Goal: Task Accomplishment & Management: Complete application form

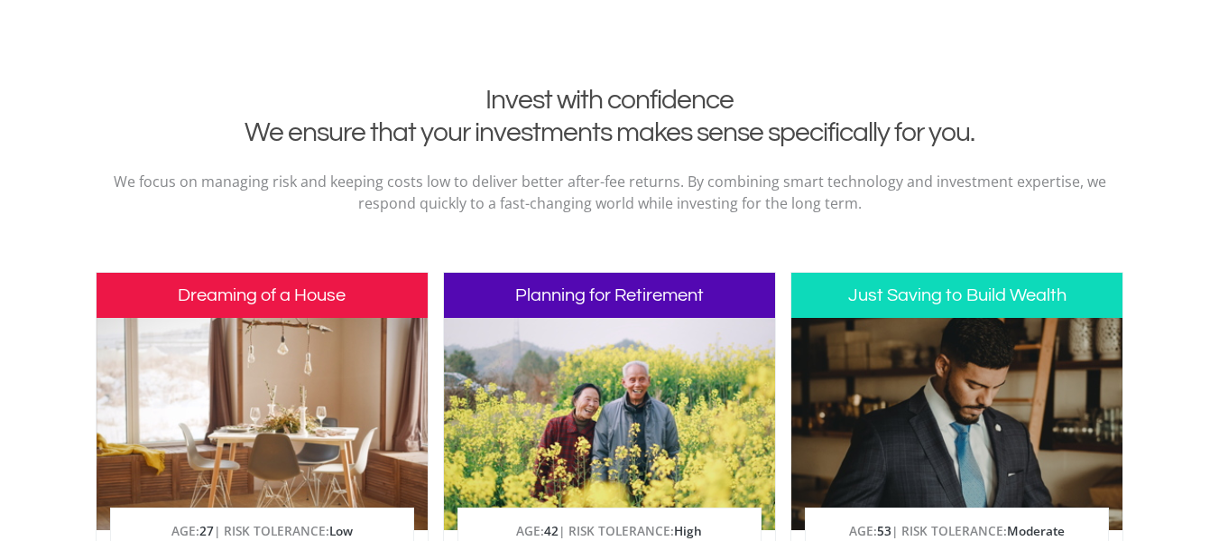
scroll to position [633, 0]
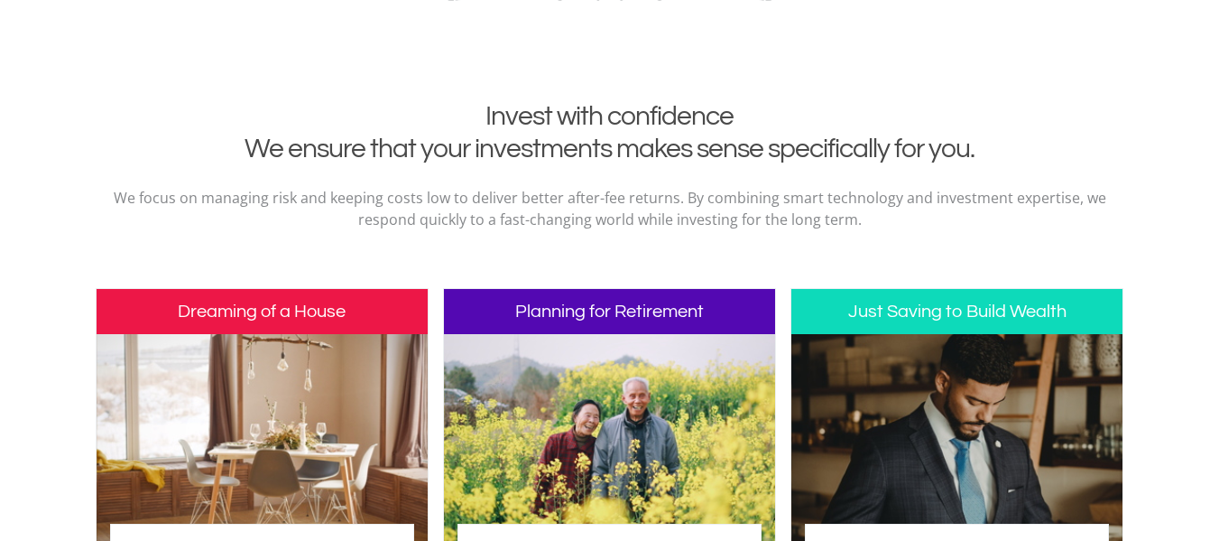
drag, startPoint x: 1205, startPoint y: 100, endPoint x: 1204, endPoint y: 134, distance: 34.3
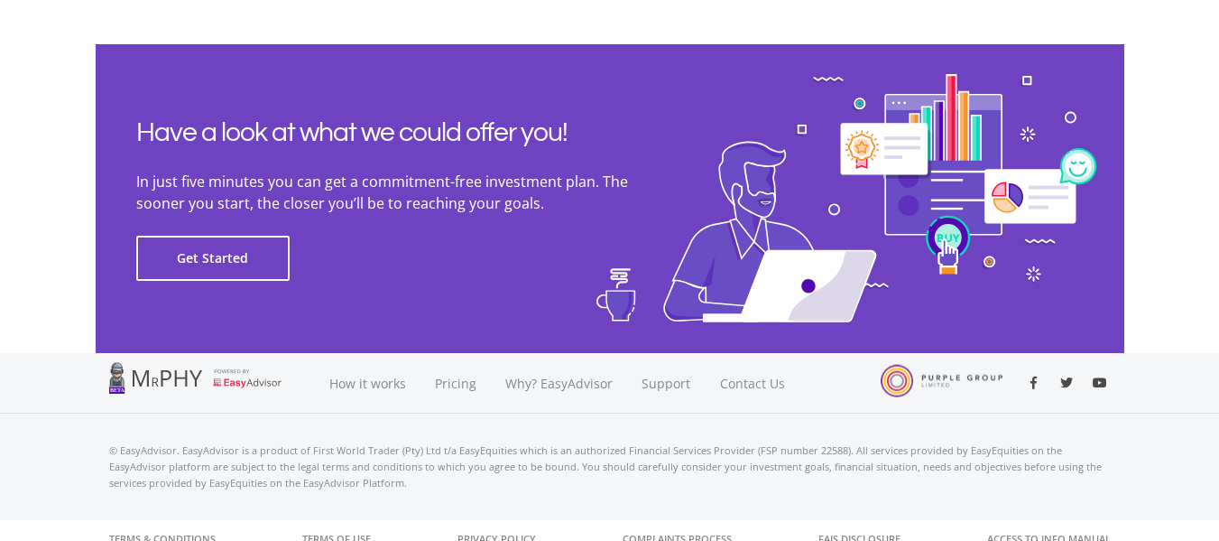
scroll to position [4207, 0]
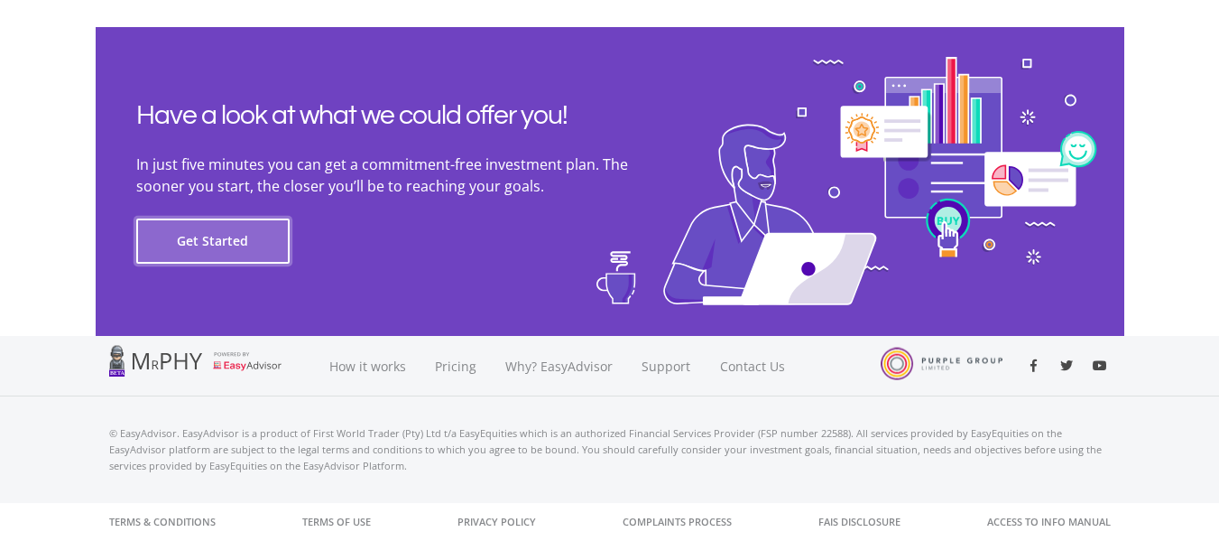
click at [253, 236] on button "Get Started" at bounding box center [212, 240] width 153 height 45
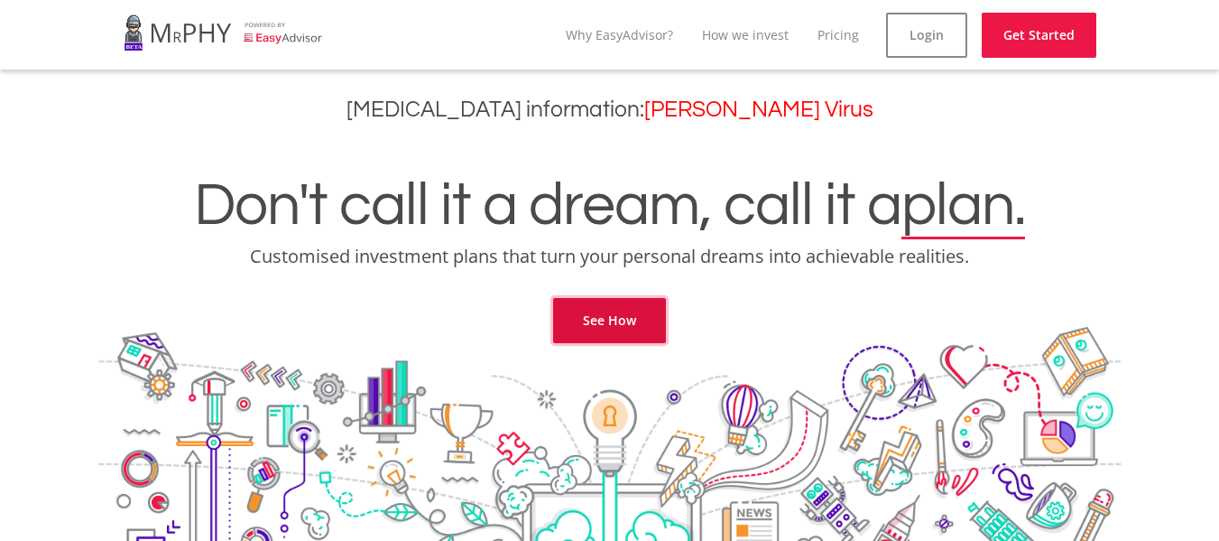
click at [645, 307] on link "See How" at bounding box center [609, 320] width 113 height 45
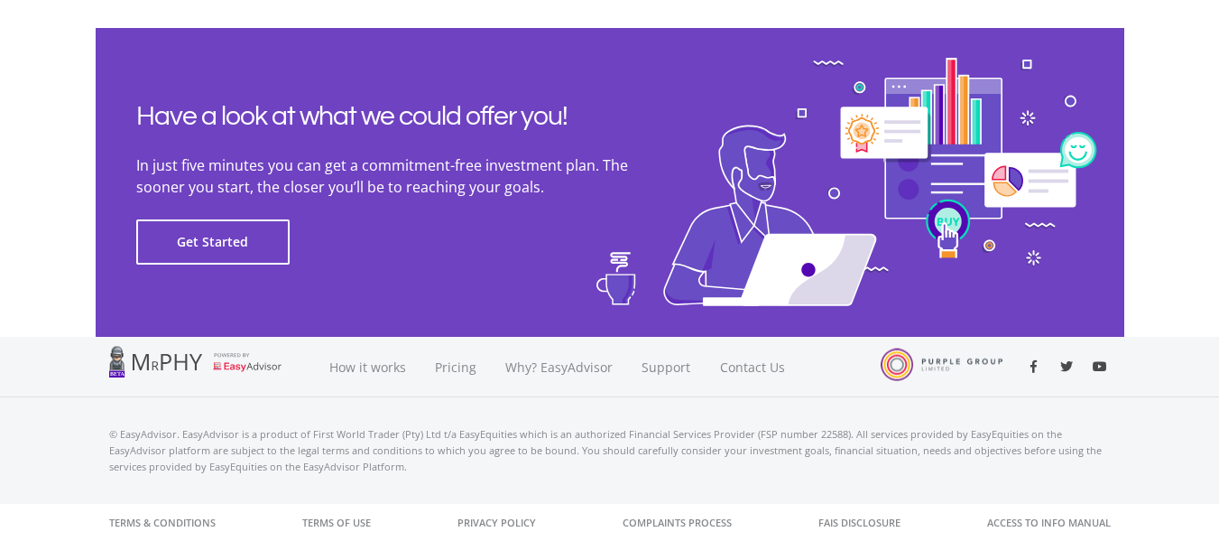
scroll to position [4207, 0]
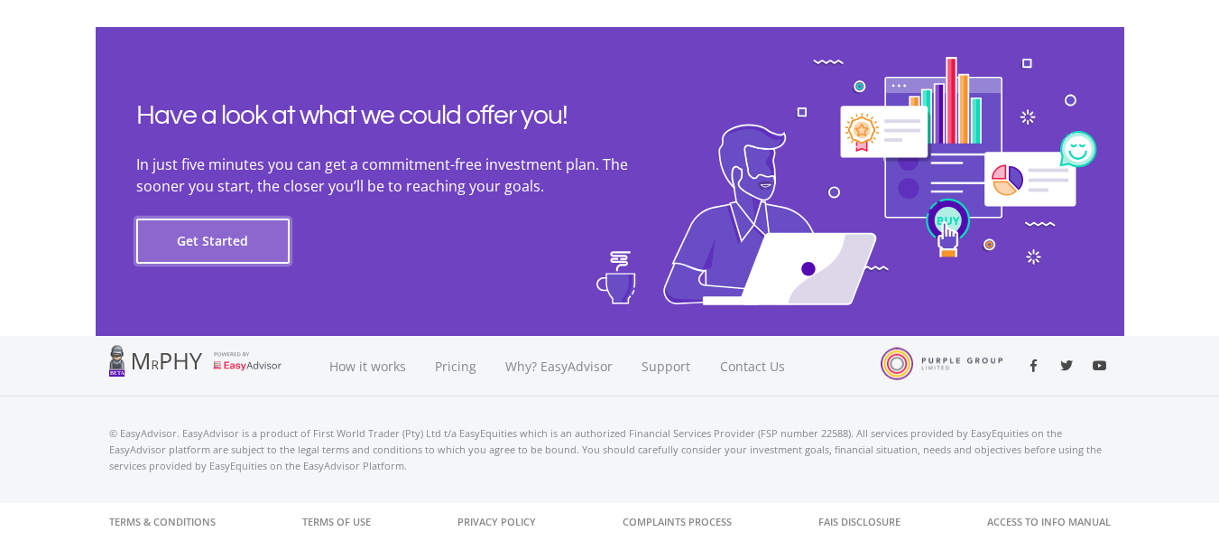
click at [194, 238] on button "Get Started" at bounding box center [212, 240] width 153 height 45
